Goal: Transaction & Acquisition: Purchase product/service

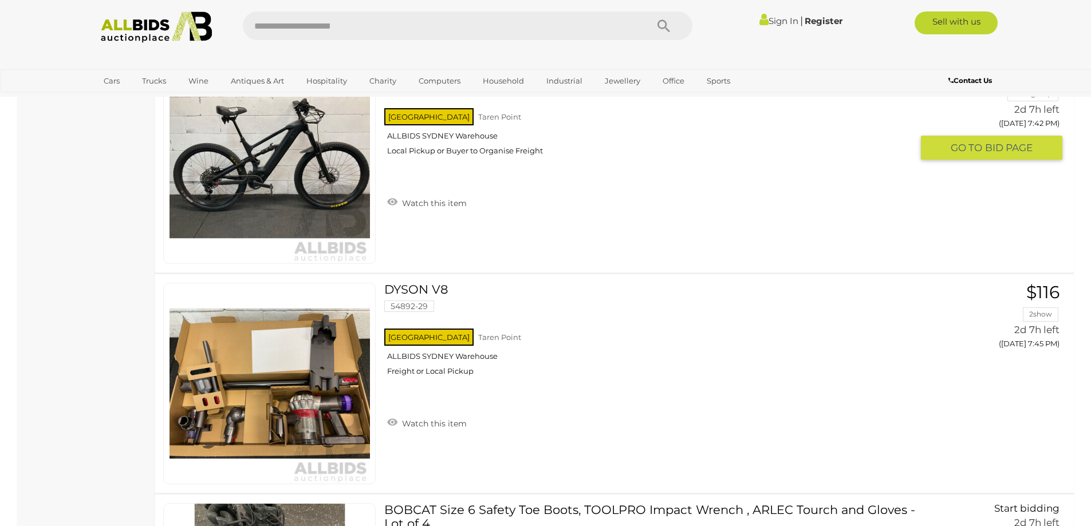
scroll to position [2462, 0]
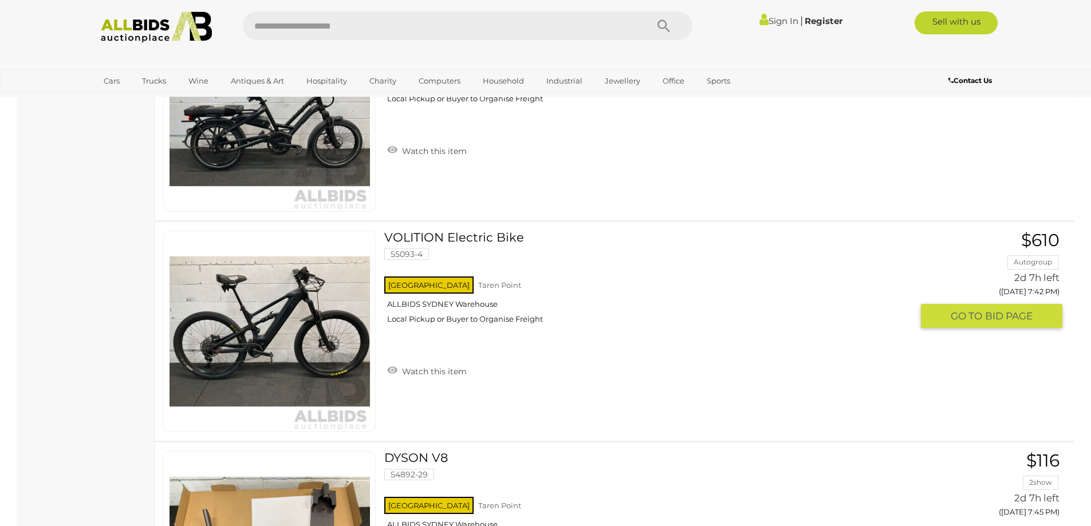
click at [301, 347] on img at bounding box center [269, 331] width 200 height 200
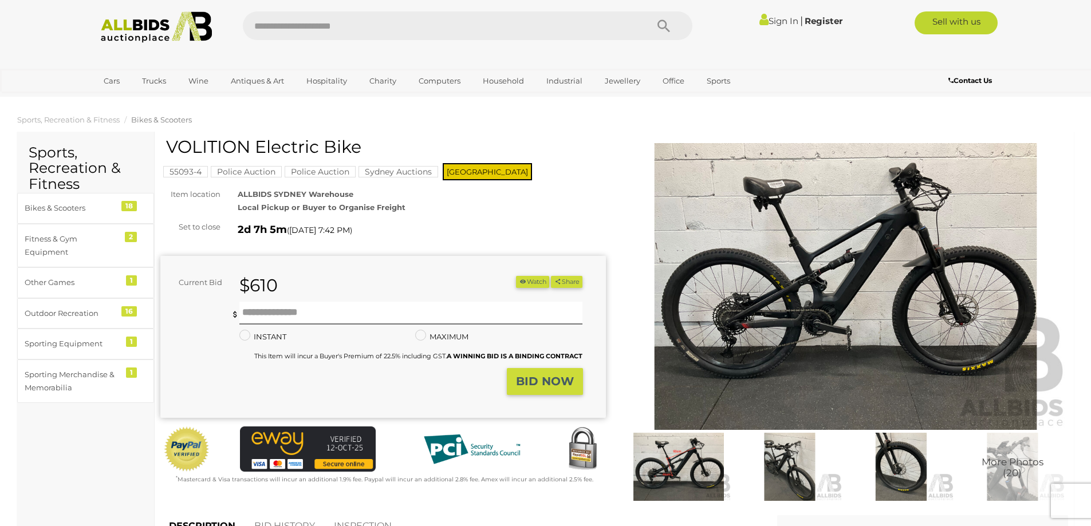
click at [775, 197] on img at bounding box center [845, 286] width 445 height 287
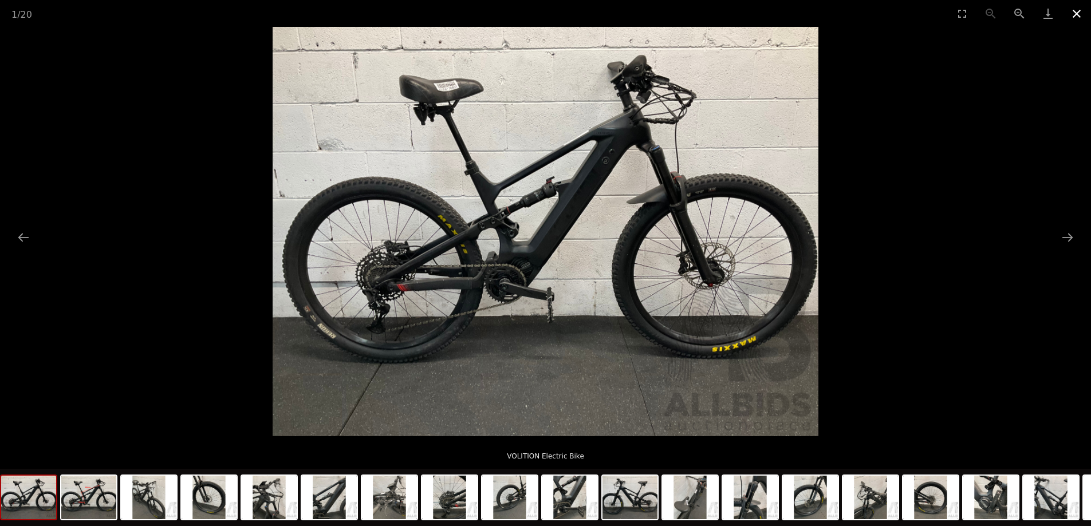
click at [1076, 15] on button "Close gallery" at bounding box center [1076, 13] width 29 height 27
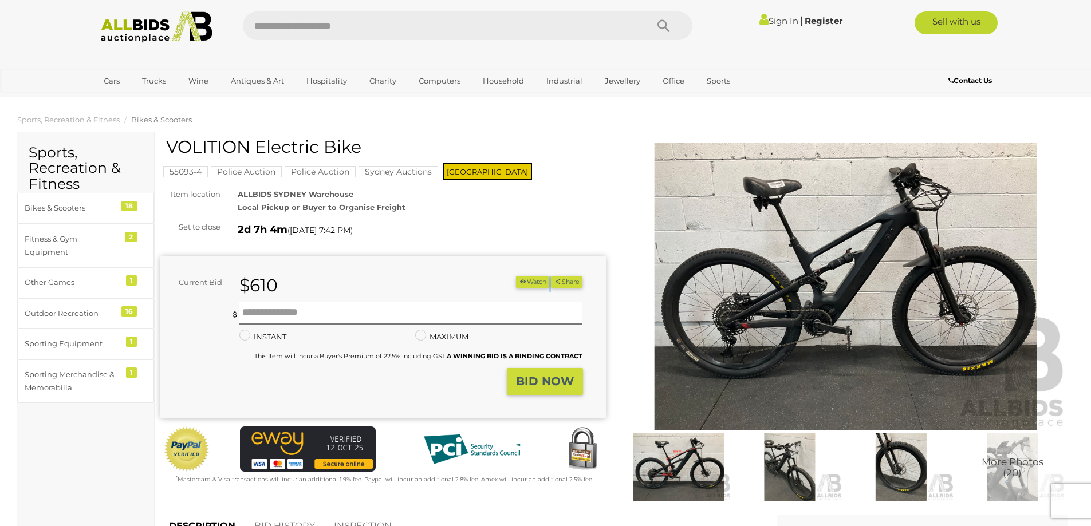
drag, startPoint x: 276, startPoint y: 288, endPoint x: 243, endPoint y: 296, distance: 34.2
click at [243, 296] on form "Current Bid $610 (Min $620) $610 Share Facebook Twitter" at bounding box center [371, 335] width 405 height 119
click at [272, 283] on strong "$610" at bounding box center [258, 285] width 38 height 21
click at [309, 265] on div "Current Bid $610 (Min $620) $610 Share" at bounding box center [382, 337] width 445 height 162
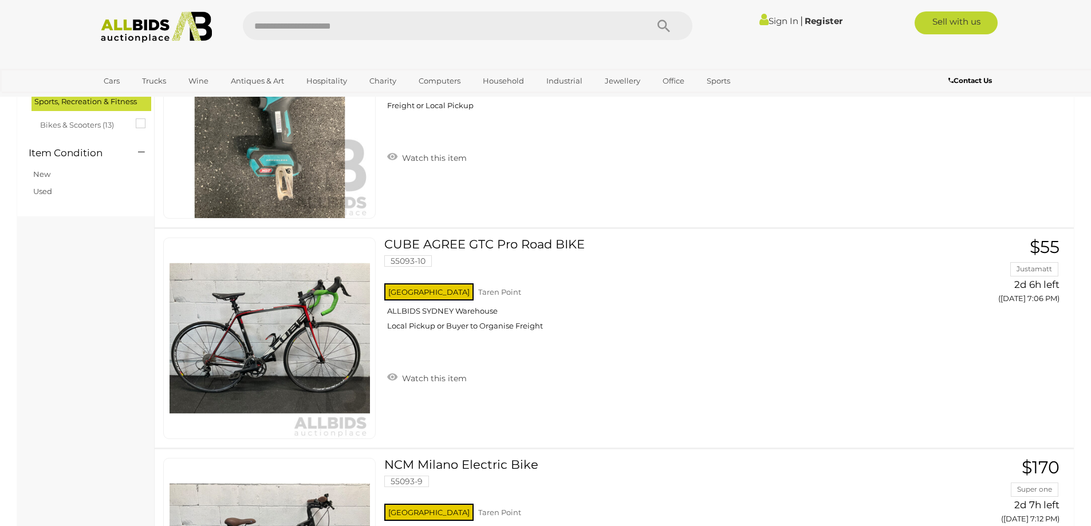
scroll to position [2624, 0]
